Goal: Communication & Community: Answer question/provide support

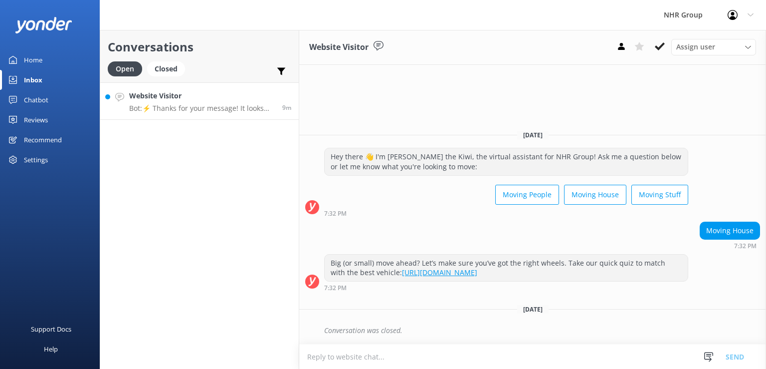
click at [205, 108] on p "Bot: ⚡ Thanks for your message! It looks like this one might be best handled by…" at bounding box center [202, 108] width 146 height 9
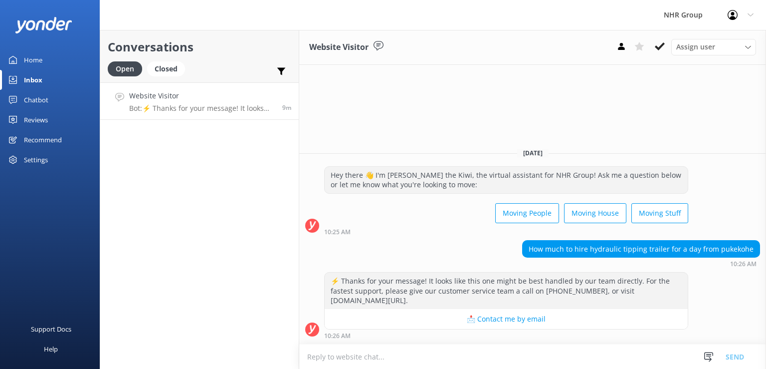
click at [418, 356] on textarea at bounding box center [532, 356] width 467 height 24
click at [418, 353] on textarea at bounding box center [532, 356] width 467 height 24
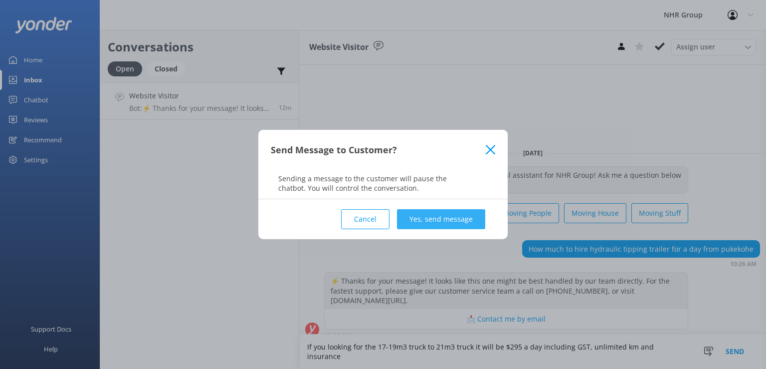
type textarea "If you looking for the 17-19m3 truck to 21m3 truck it will be $295 a day includ…"
click at [436, 217] on button "Yes, send message" at bounding box center [441, 219] width 88 height 20
